Goal: Task Accomplishment & Management: Use online tool/utility

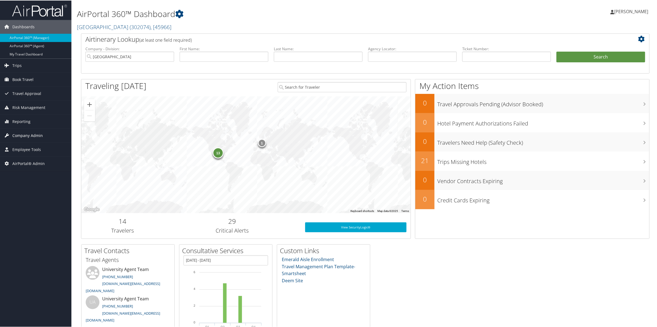
click at [24, 135] on span "Company Admin" at bounding box center [27, 135] width 30 height 14
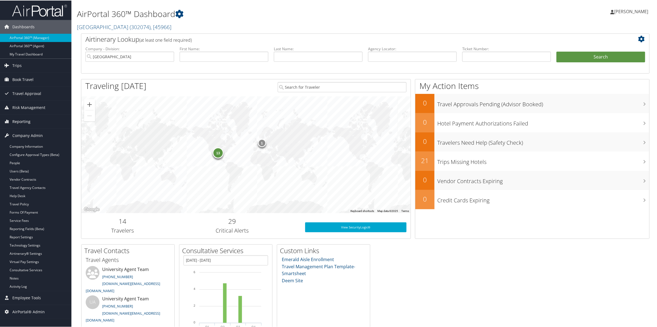
click at [22, 121] on span "Reporting" at bounding box center [21, 121] width 18 height 14
click at [28, 150] on link "Virtual Pay Lookup" at bounding box center [35, 148] width 71 height 8
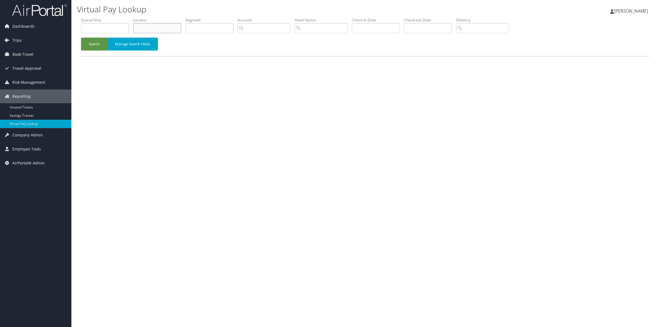
click at [153, 26] on input "text" at bounding box center [157, 28] width 48 height 10
paste input "KRKNNY"
type input "KRKNNY"
click at [89, 43] on button "Search" at bounding box center [94, 44] width 26 height 13
